Goal: Task Accomplishment & Management: Manage account settings

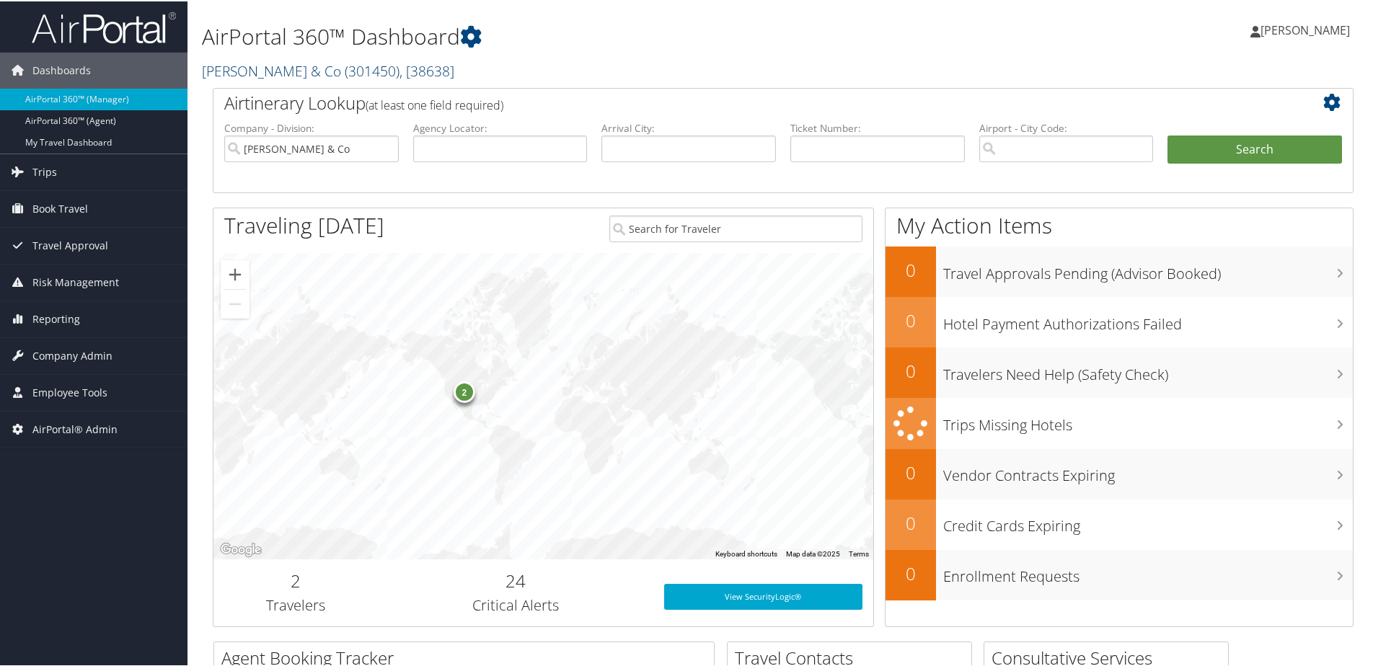
click at [345, 68] on span "( 301450 )" at bounding box center [372, 69] width 55 height 19
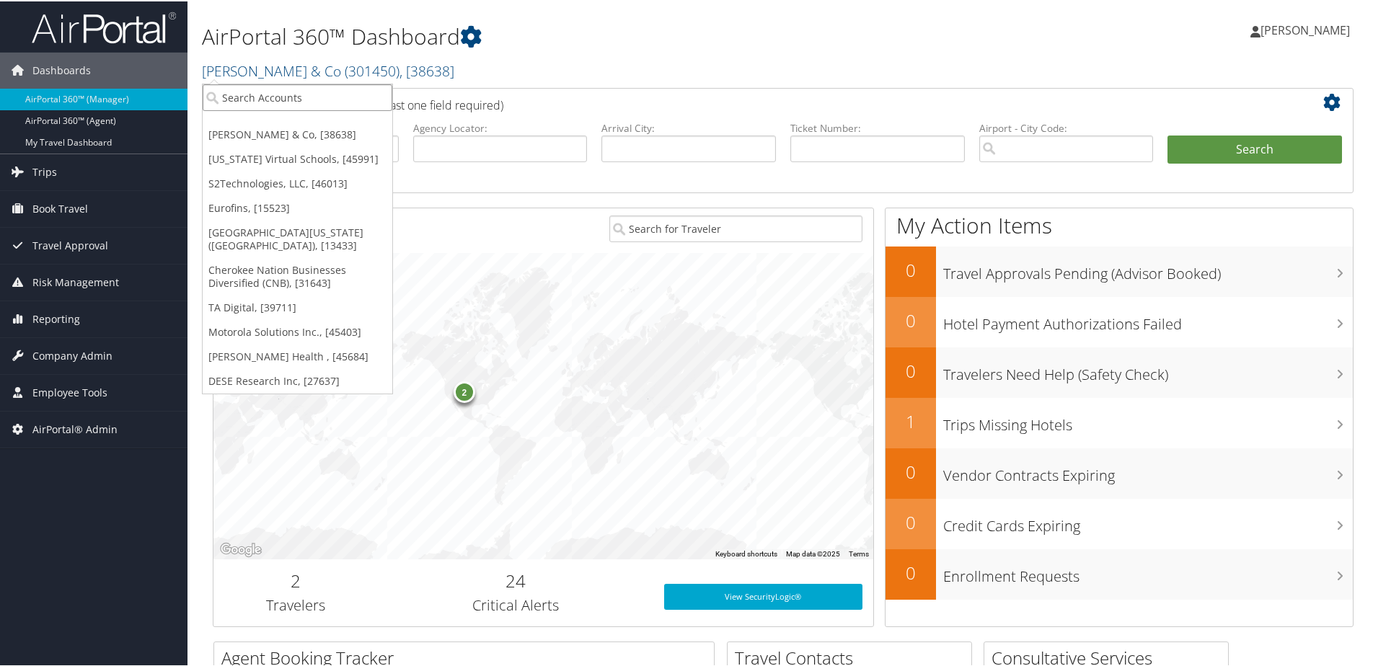
click at [256, 98] on input "search" at bounding box center [298, 96] width 190 height 27
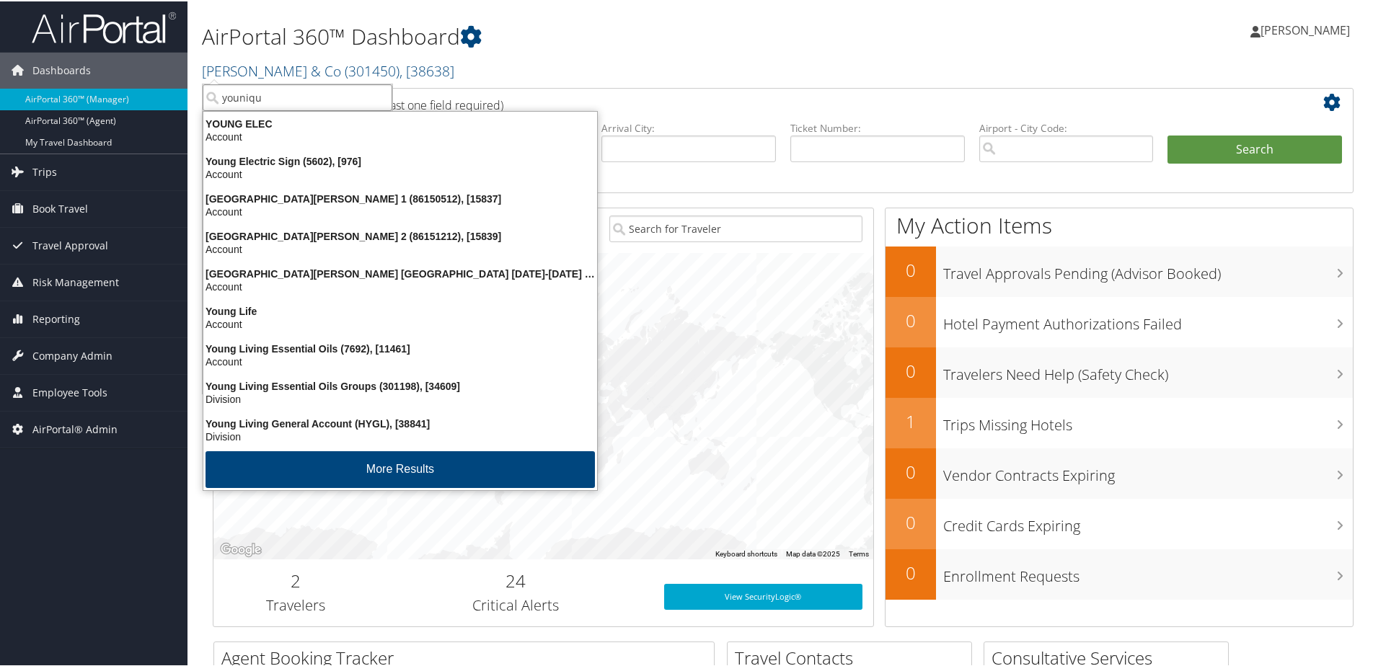
type input "younique"
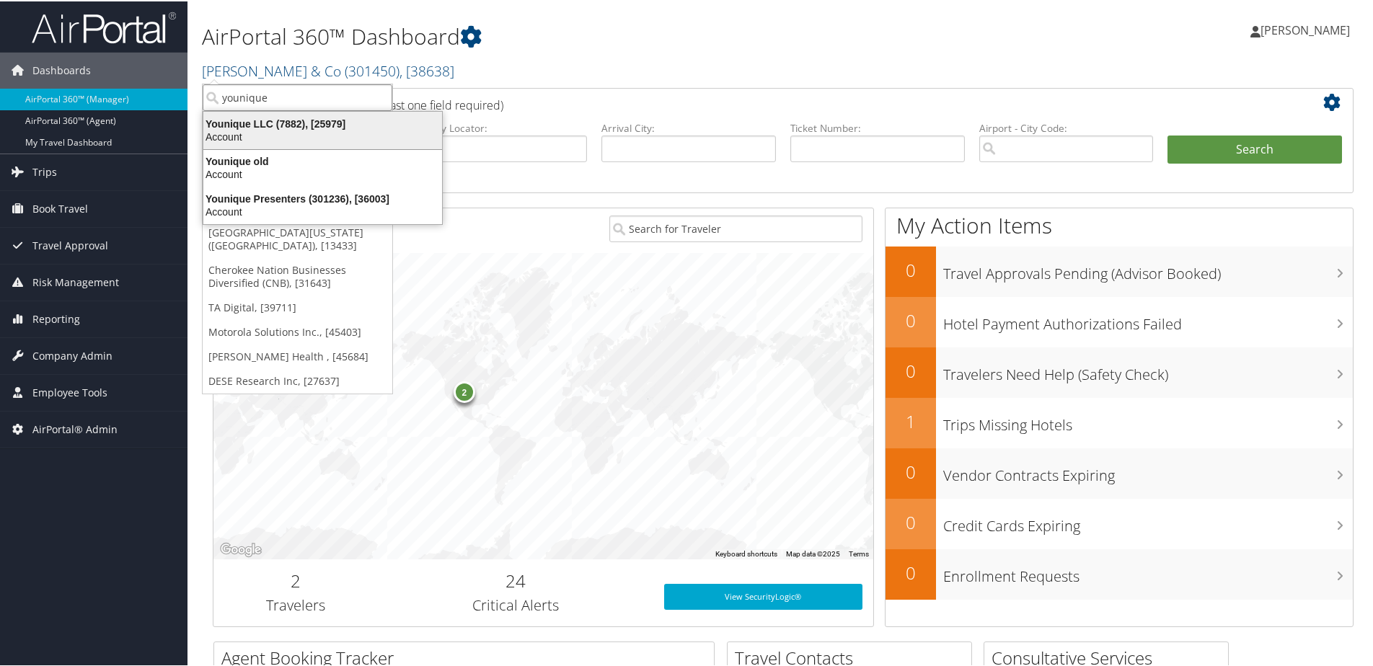
click at [249, 114] on div "Younique LLC (7882), [25979] Account" at bounding box center [322, 128] width 234 height 33
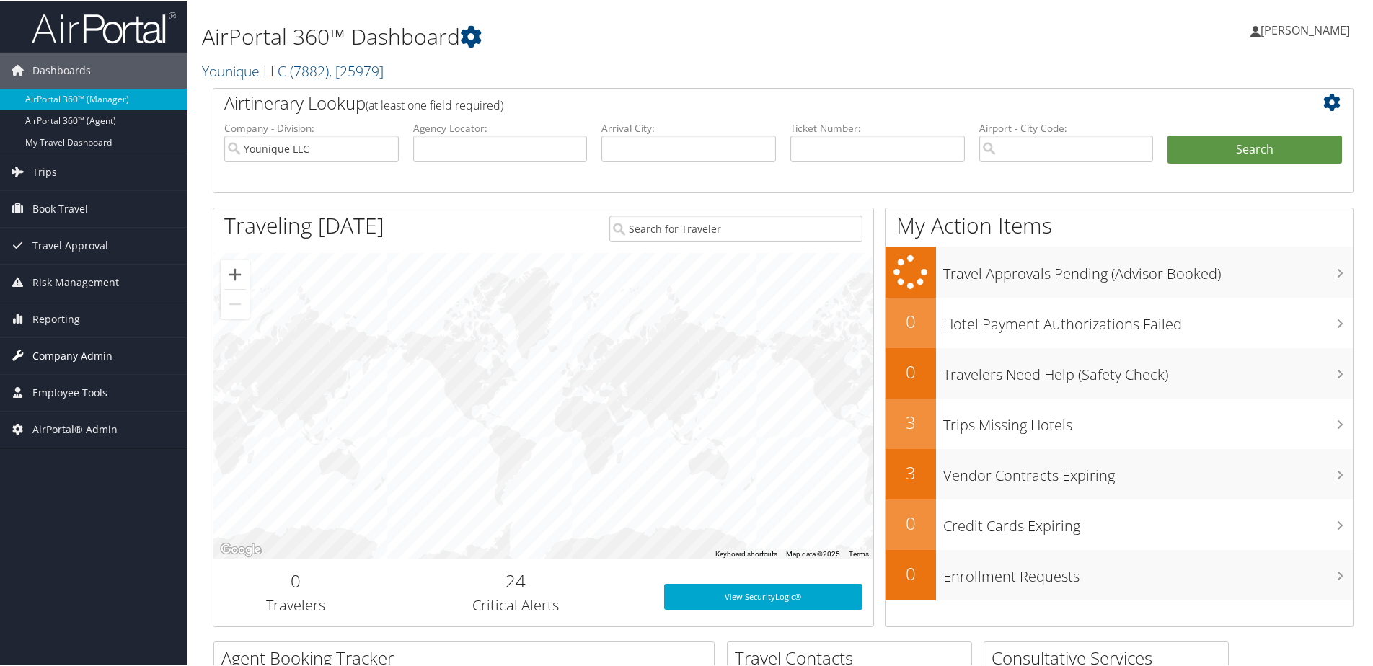
click at [76, 358] on span "Company Admin" at bounding box center [72, 355] width 80 height 36
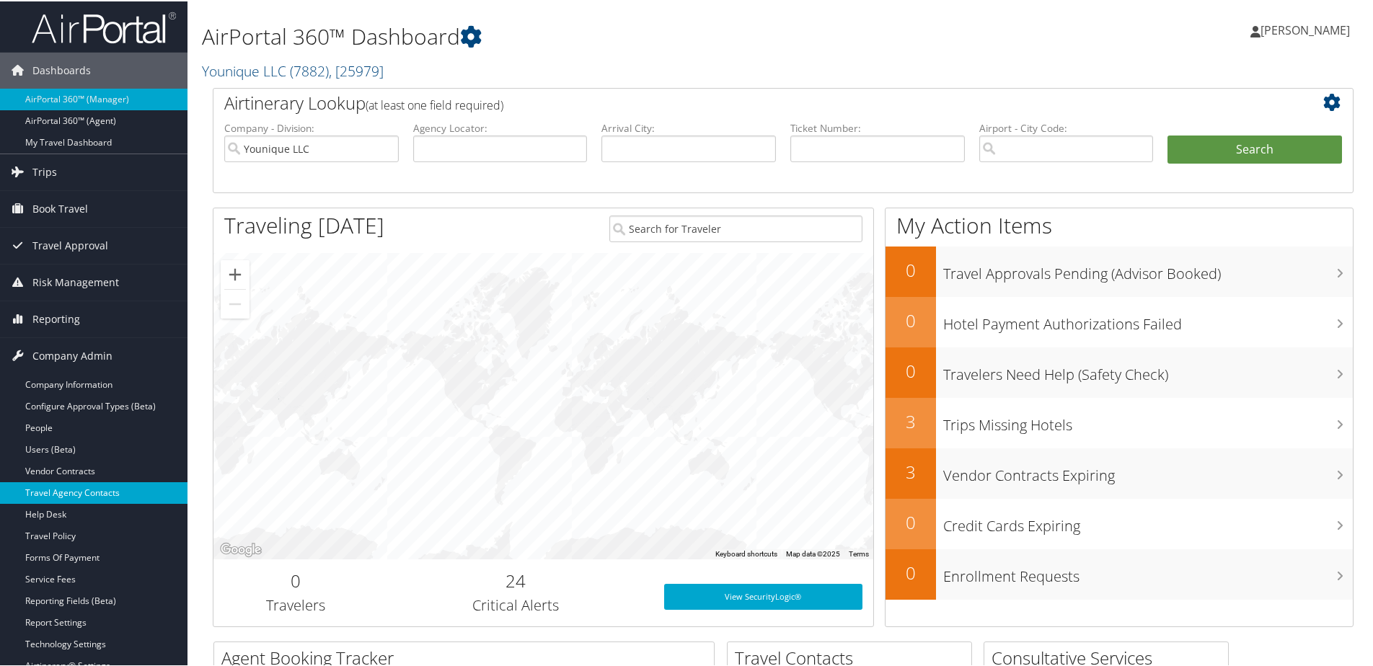
click at [74, 496] on link "Travel Agency Contacts" at bounding box center [93, 492] width 187 height 22
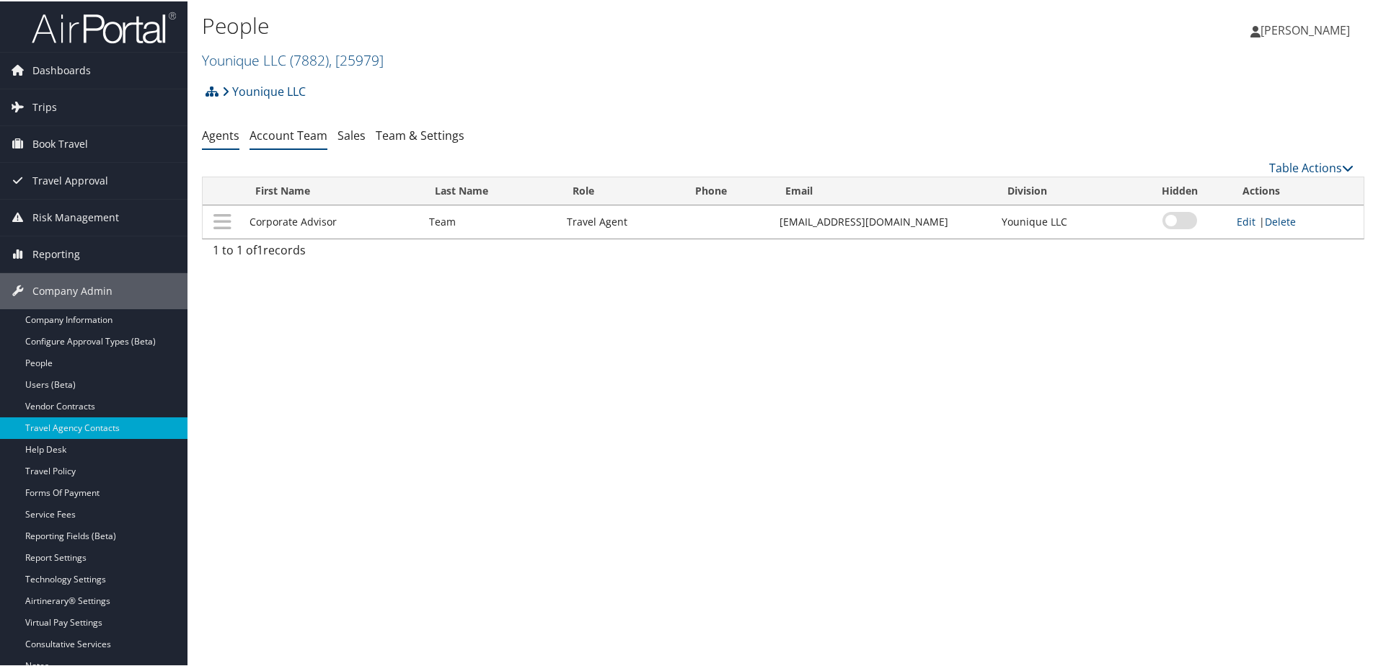
click at [311, 138] on link "Account Team" at bounding box center [288, 134] width 78 height 16
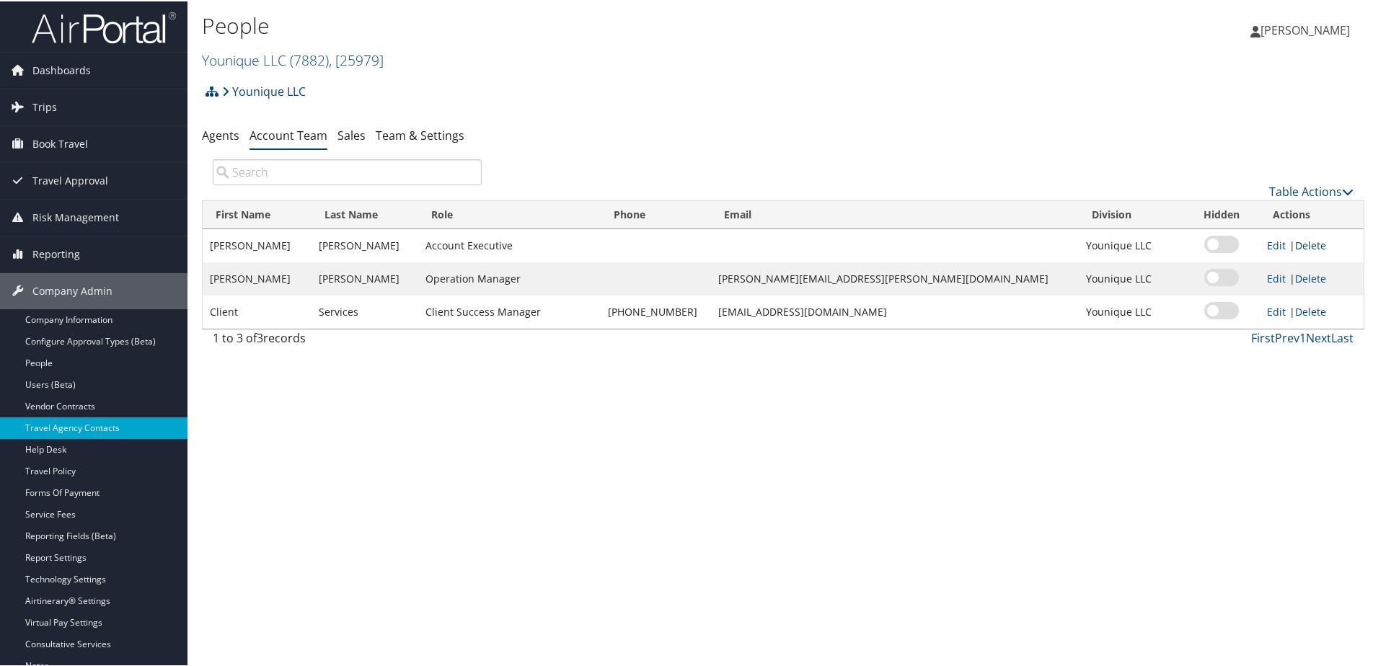
click at [1300, 244] on link "Delete" at bounding box center [1310, 244] width 31 height 14
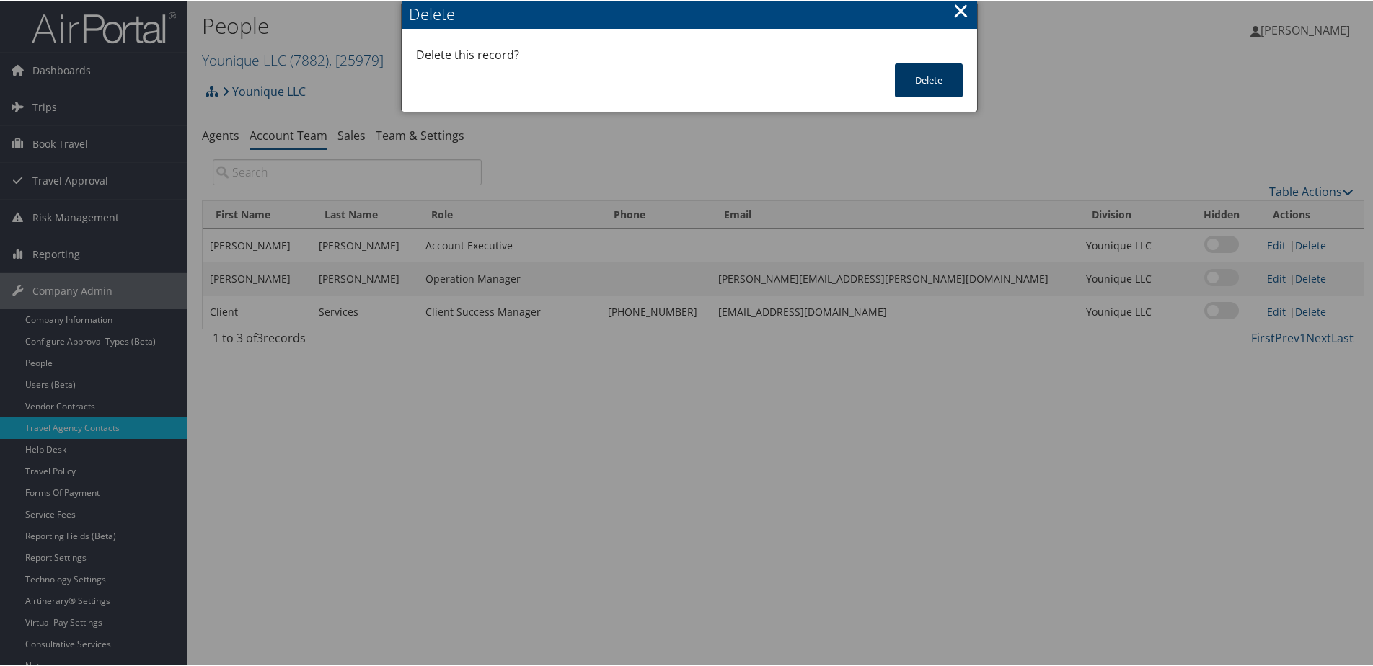
click at [926, 76] on button "Delete" at bounding box center [929, 79] width 68 height 34
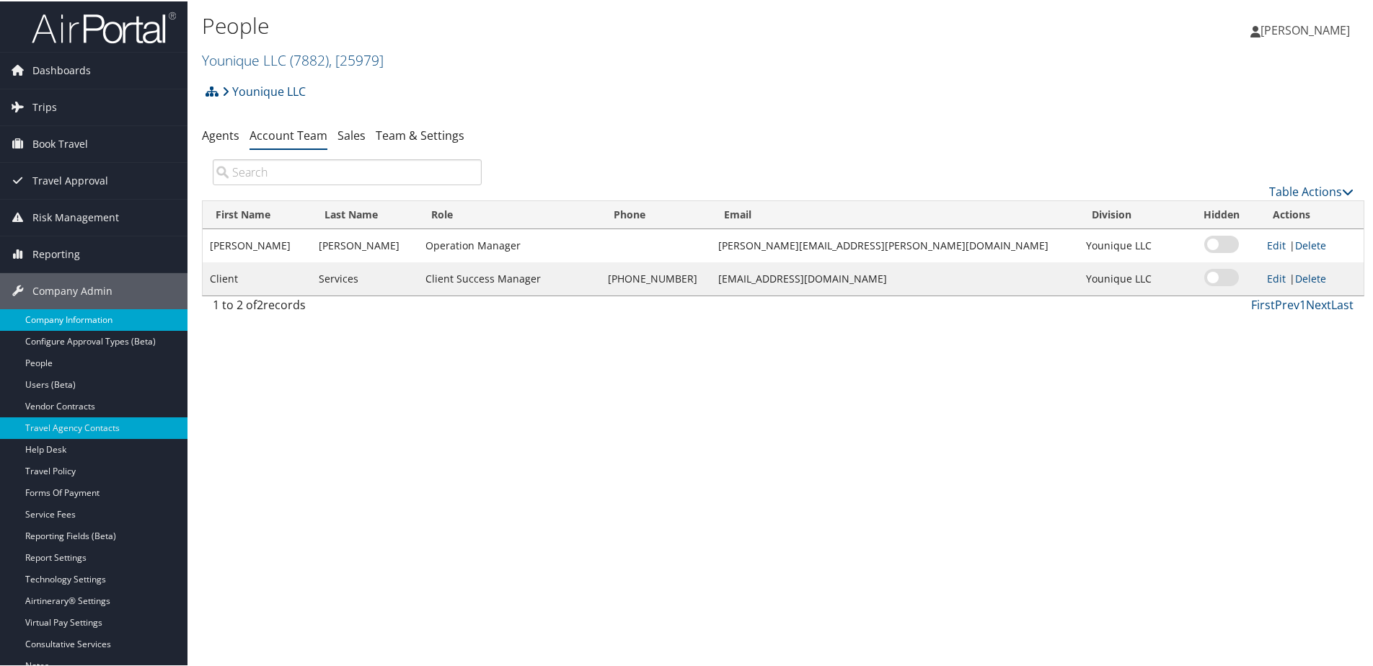
click at [67, 317] on link "Company Information" at bounding box center [93, 319] width 187 height 22
